Goal: Information Seeking & Learning: Learn about a topic

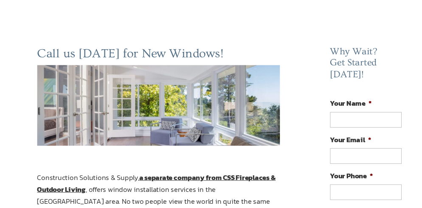
scroll to position [212, 0]
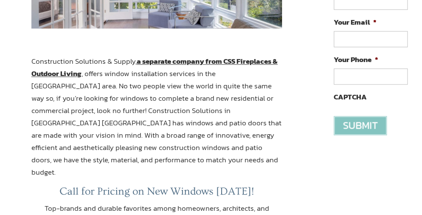
click at [180, 170] on p "Construction Solutions & Supply, a separate company from CSS Fireplaces & Outdo…" at bounding box center [156, 120] width 251 height 130
click at [174, 171] on p "Construction Solutions & Supply, a separate company from CSS Fireplaces & Outdo…" at bounding box center [156, 120] width 251 height 130
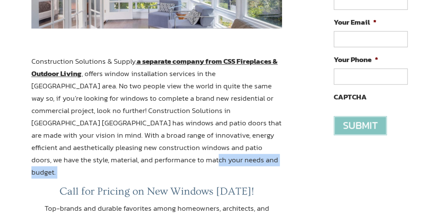
click at [174, 171] on p "Construction Solutions & Supply, a separate company from CSS Fireplaces & Outdo…" at bounding box center [156, 120] width 251 height 130
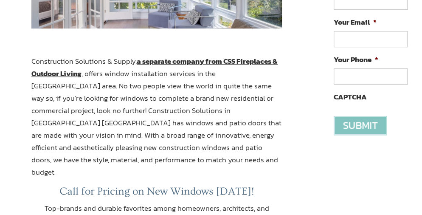
drag, startPoint x: 172, startPoint y: 173, endPoint x: 152, endPoint y: 203, distance: 36.0
click at [172, 185] on h3 "Call for Pricing on New Windows [DATE]!" at bounding box center [156, 193] width 251 height 17
drag, startPoint x: 152, startPoint y: 203, endPoint x: 122, endPoint y: 134, distance: 74.9
click at [152, 203] on p "Top-brands and durable favorites among homeowners, architects, and contractors …" at bounding box center [156, 214] width 251 height 25
click at [42, 75] on strong "a separate company from CSS Fireplaces & Outdoor Living" at bounding box center [154, 67] width 246 height 23
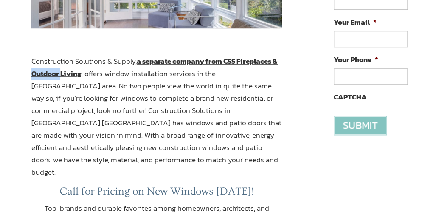
click at [42, 75] on strong "a separate company from CSS Fireplaces & Outdoor Living" at bounding box center [154, 67] width 246 height 23
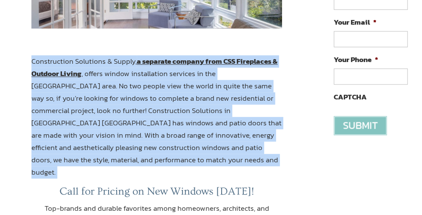
click at [42, 76] on strong "a separate company from CSS Fireplaces & Outdoor Living" at bounding box center [154, 67] width 246 height 23
click at [103, 95] on p "Construction Solutions & Supply, a separate company from CSS Fireplaces & Outdo…" at bounding box center [156, 120] width 251 height 130
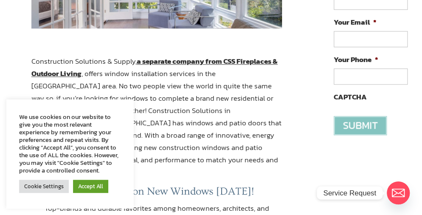
click at [175, 64] on strong "a separate company from CSS Fireplaces & Outdoor Living" at bounding box center [154, 67] width 246 height 23
